Goal: Task Accomplishment & Management: Use online tool/utility

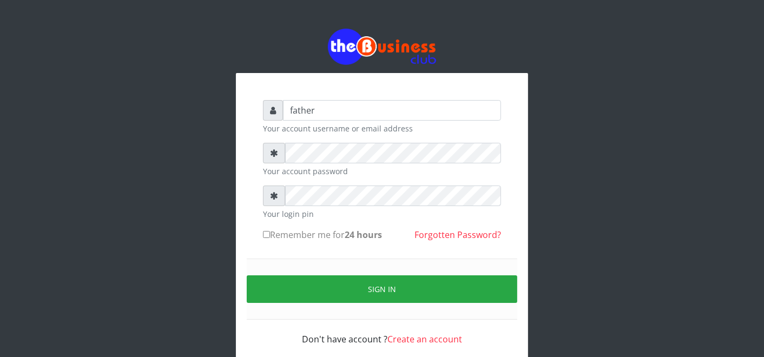
type input "father"
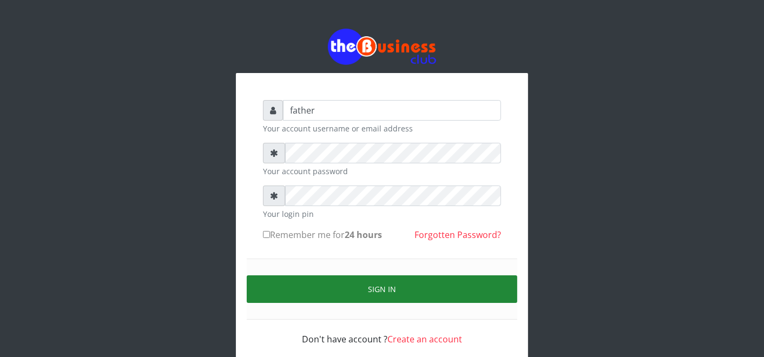
click at [379, 286] on button "Sign in" at bounding box center [382, 289] width 271 height 28
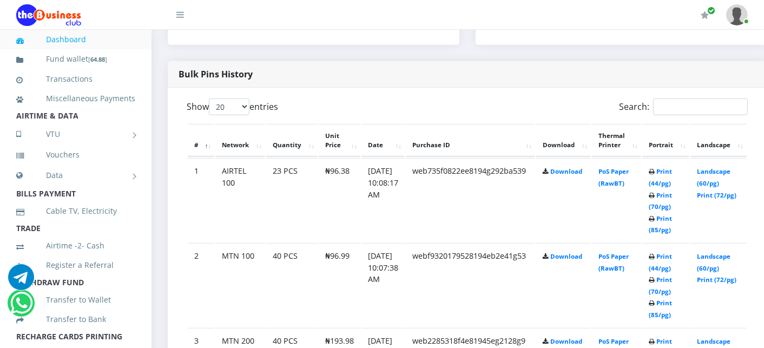
scroll to position [553, 0]
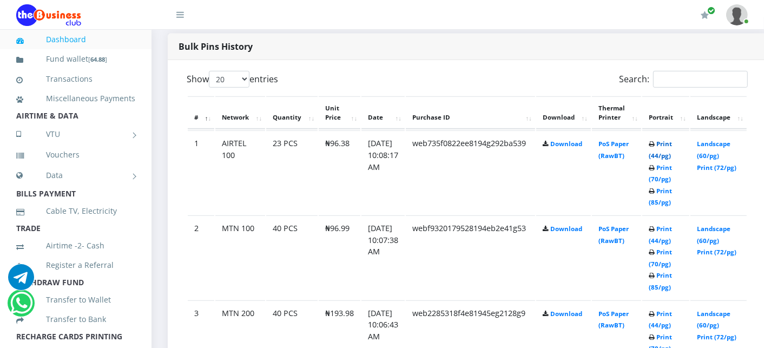
click at [672, 141] on link "Print (44/pg)" at bounding box center [660, 150] width 23 height 20
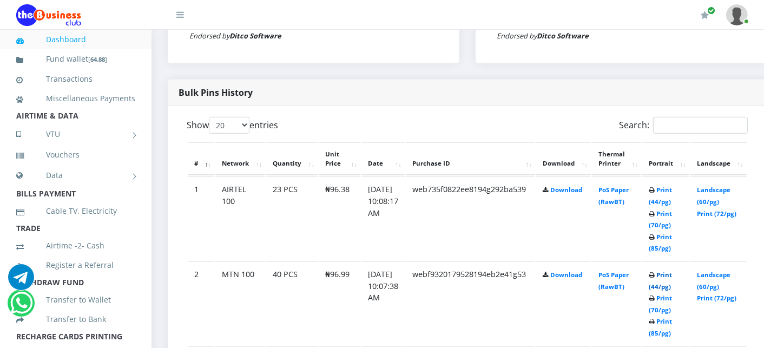
click at [668, 272] on link "Print (44/pg)" at bounding box center [660, 281] width 23 height 20
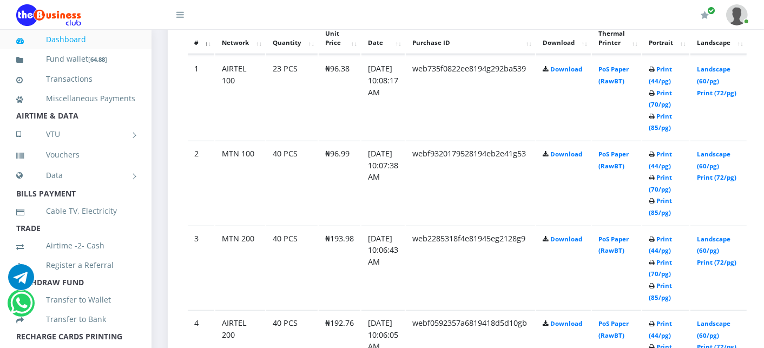
scroll to position [700, 0]
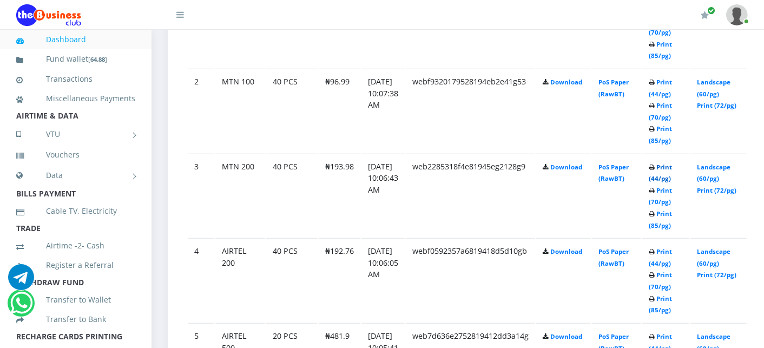
click at [672, 165] on link "Print (44/pg)" at bounding box center [660, 173] width 23 height 20
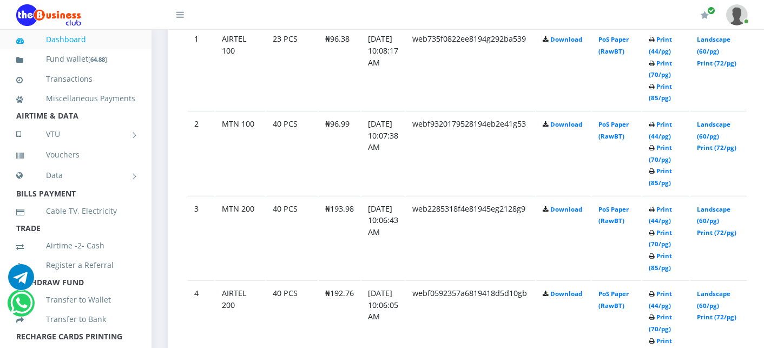
scroll to position [700, 0]
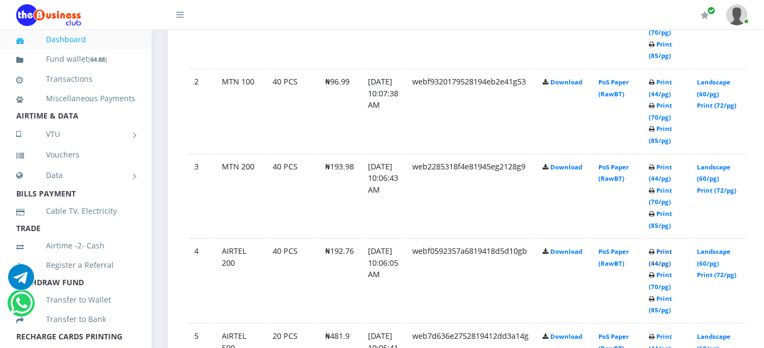
click at [672, 248] on link "Print (44/pg)" at bounding box center [660, 257] width 23 height 20
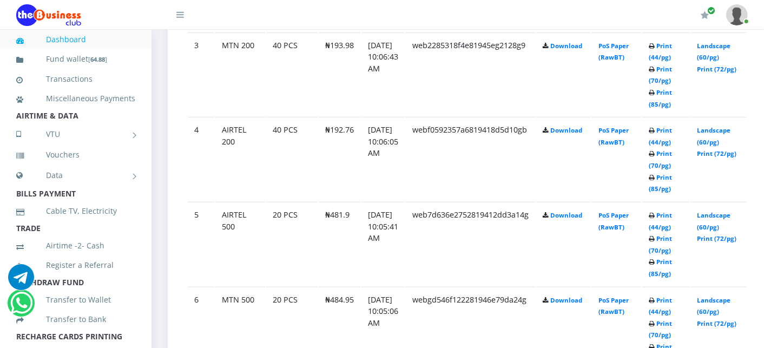
scroll to position [826, 0]
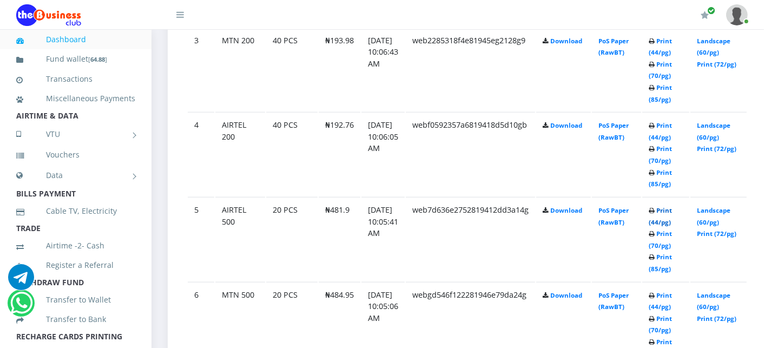
click at [672, 207] on link "Print (44/pg)" at bounding box center [660, 216] width 23 height 20
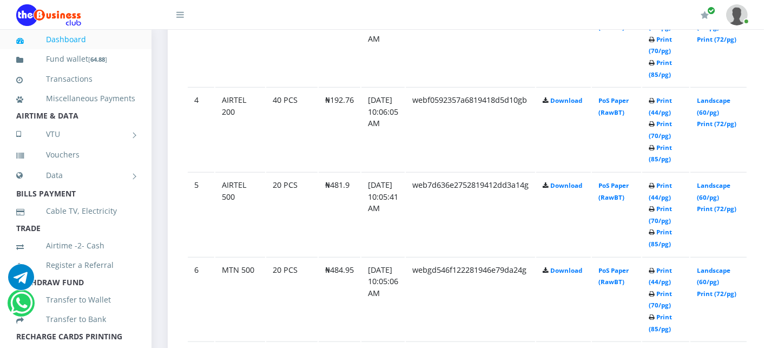
scroll to position [826, 0]
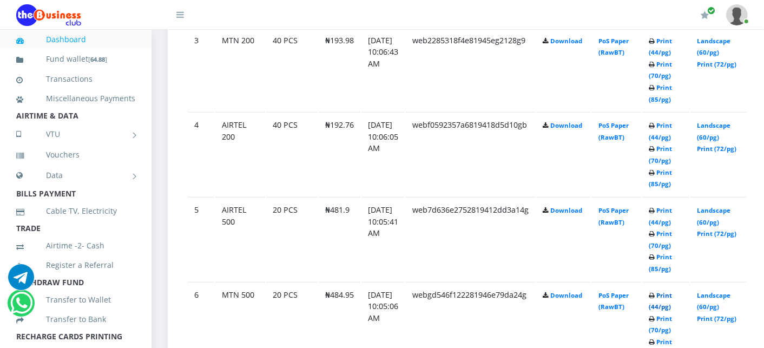
click at [672, 293] on link "Print (44/pg)" at bounding box center [660, 301] width 23 height 20
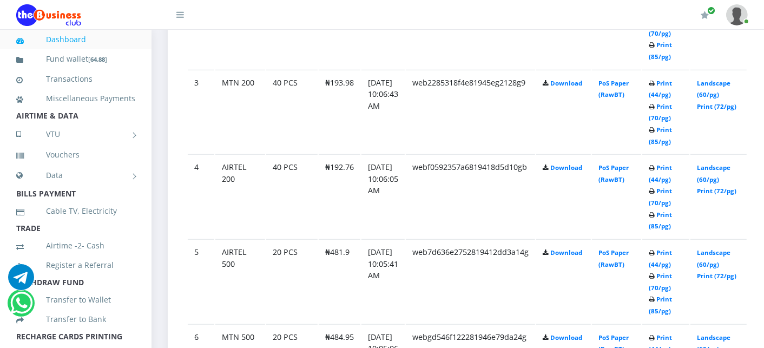
scroll to position [826, 0]
